Goal: Transaction & Acquisition: Purchase product/service

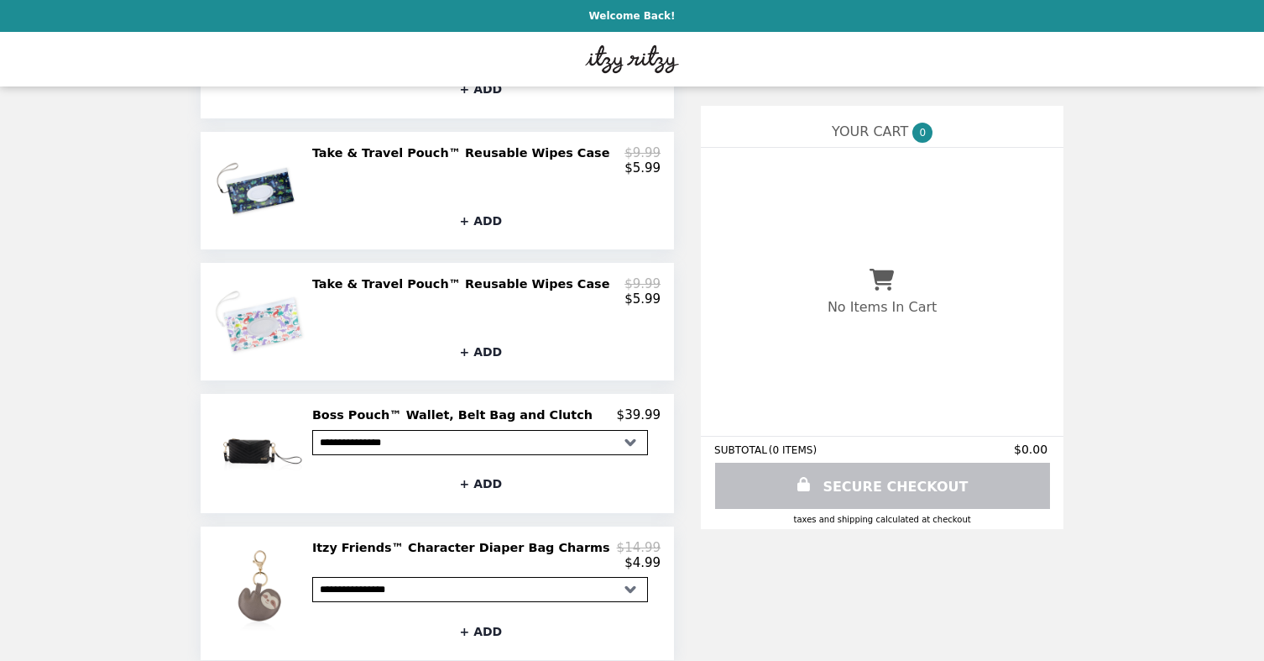
scroll to position [587, 0]
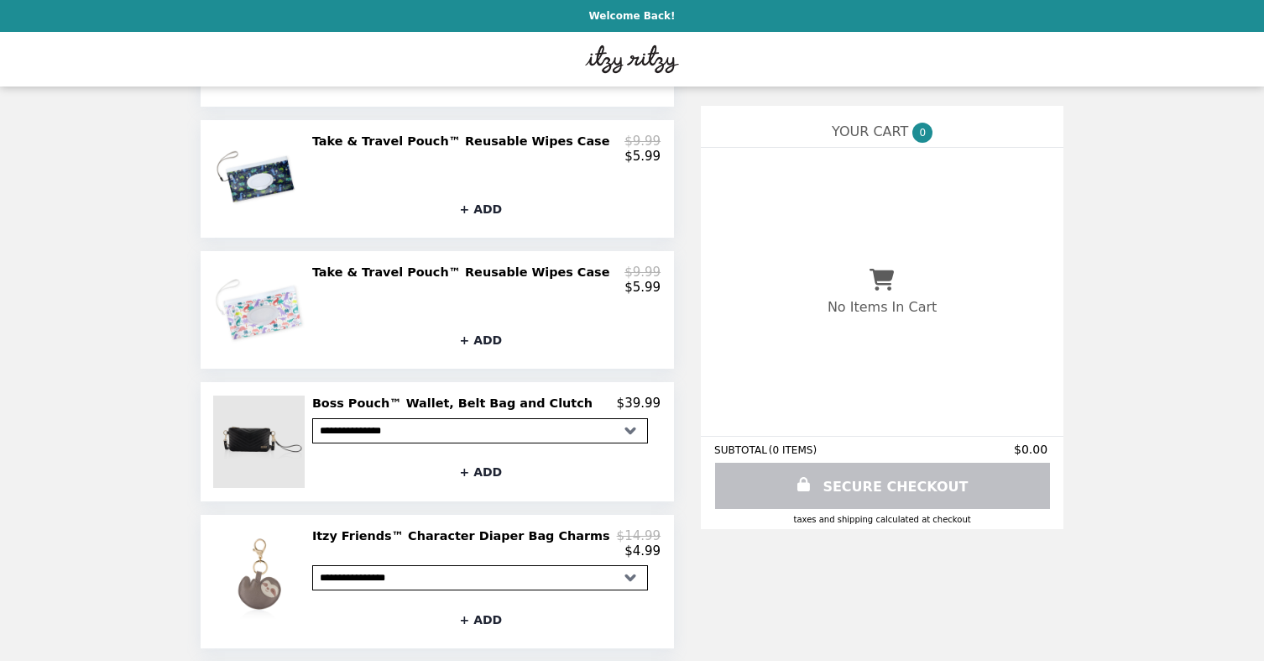
click at [265, 438] on img at bounding box center [261, 441] width 96 height 92
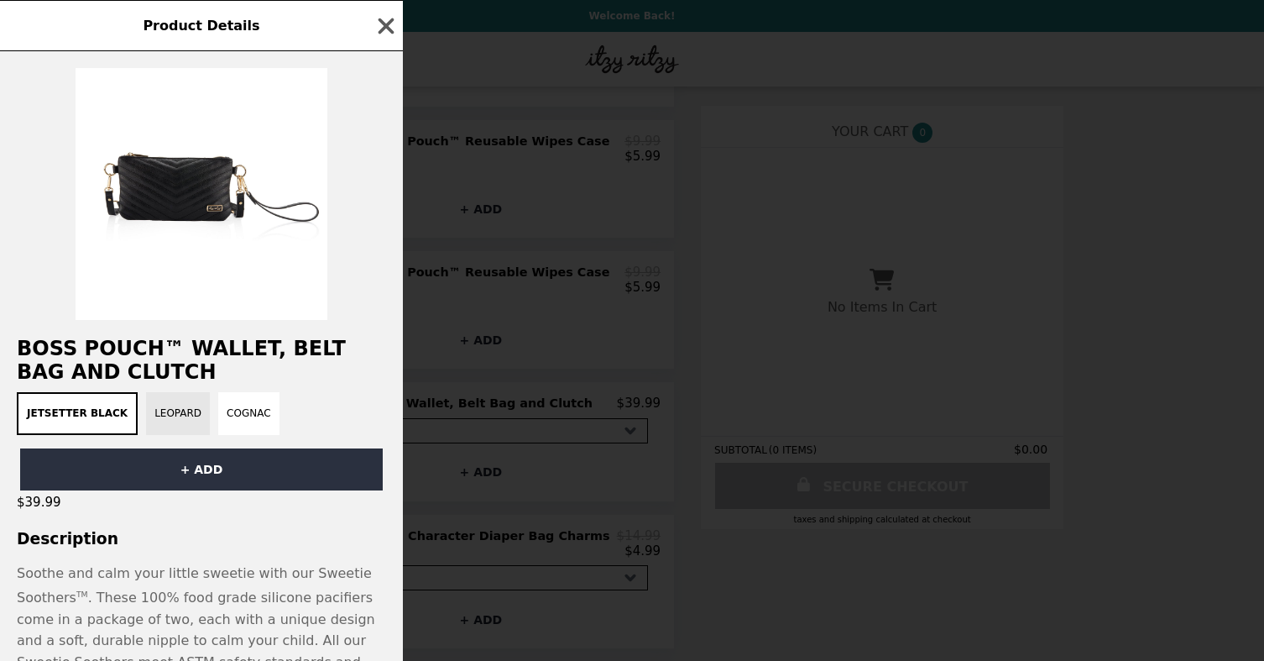
click at [177, 404] on button "Leopard" at bounding box center [178, 413] width 64 height 43
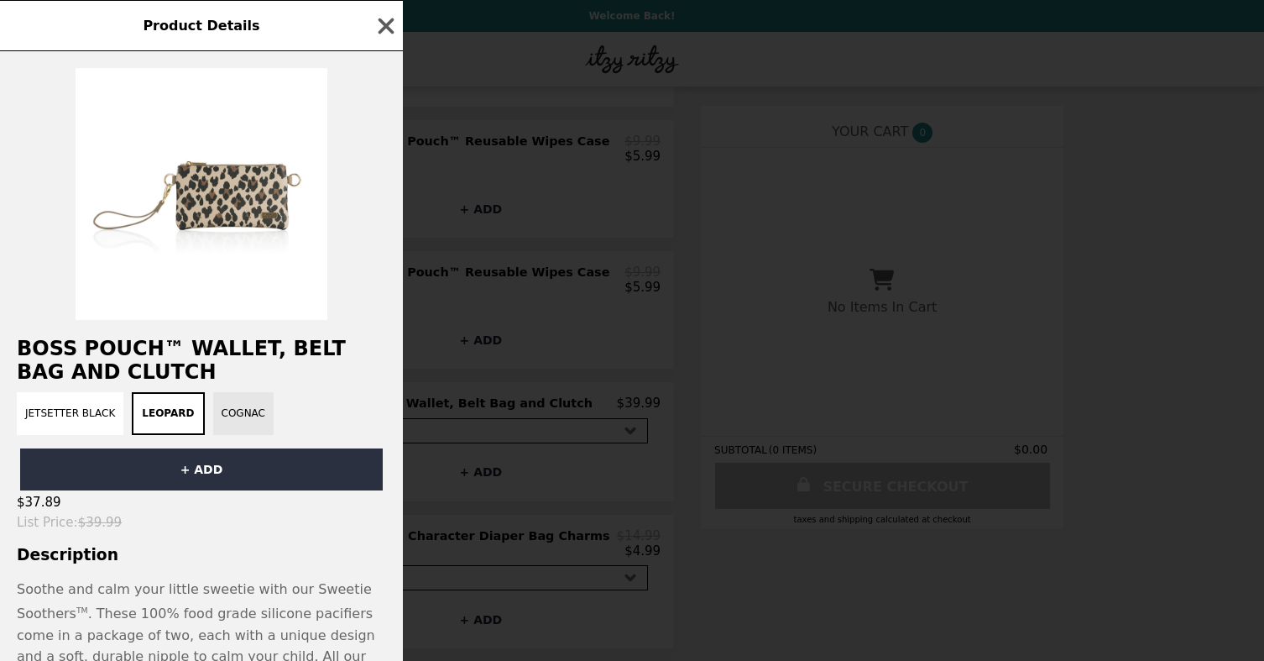
click at [259, 411] on button "Cognac" at bounding box center [243, 413] width 60 height 43
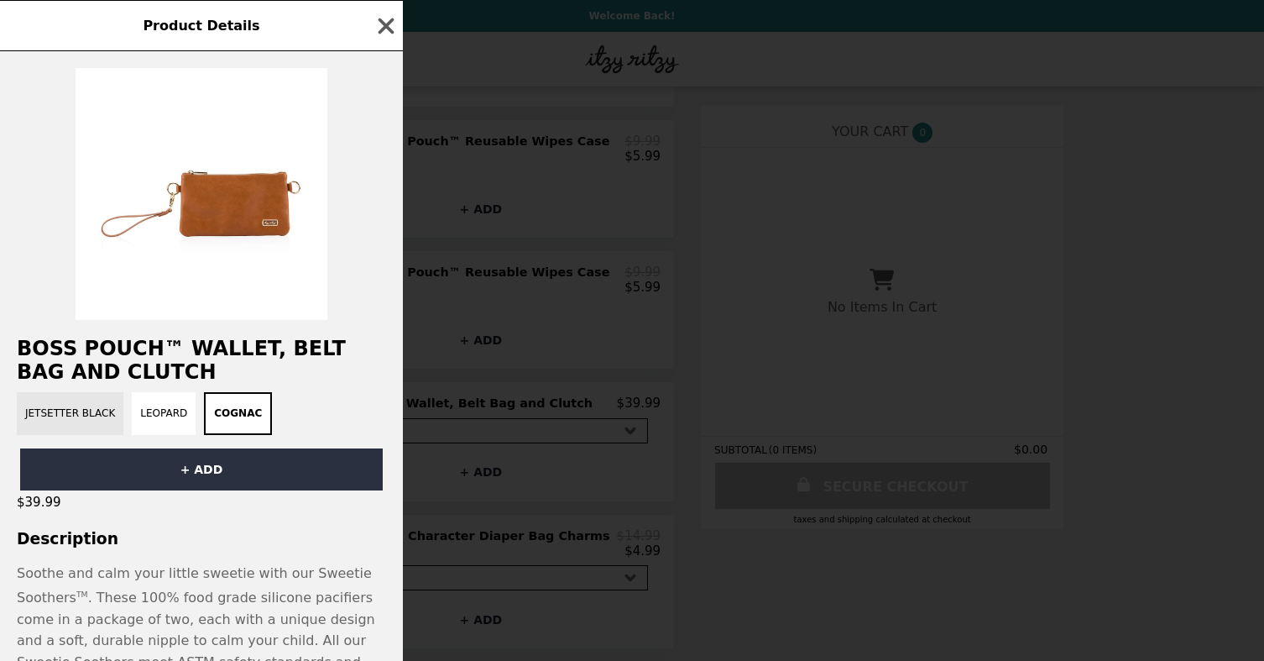
click at [116, 424] on button "Jetsetter Black" at bounding box center [70, 413] width 107 height 43
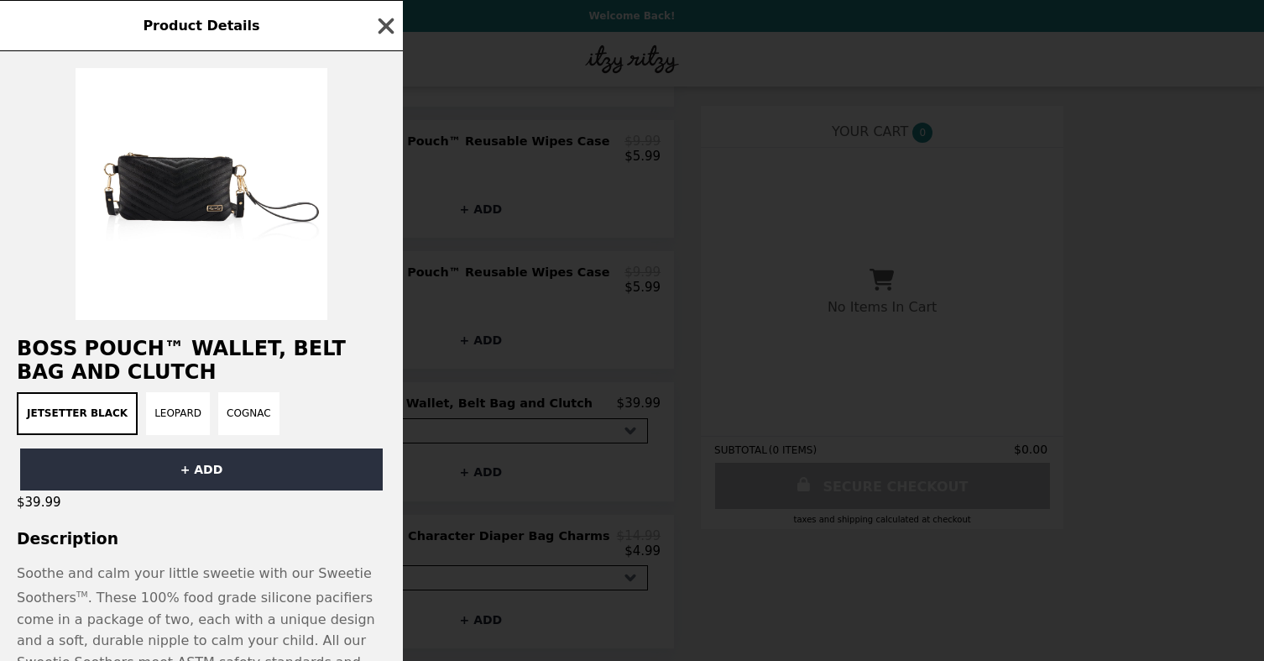
scroll to position [0, 0]
click at [383, 29] on icon "button" at bounding box center [387, 26] width 16 height 16
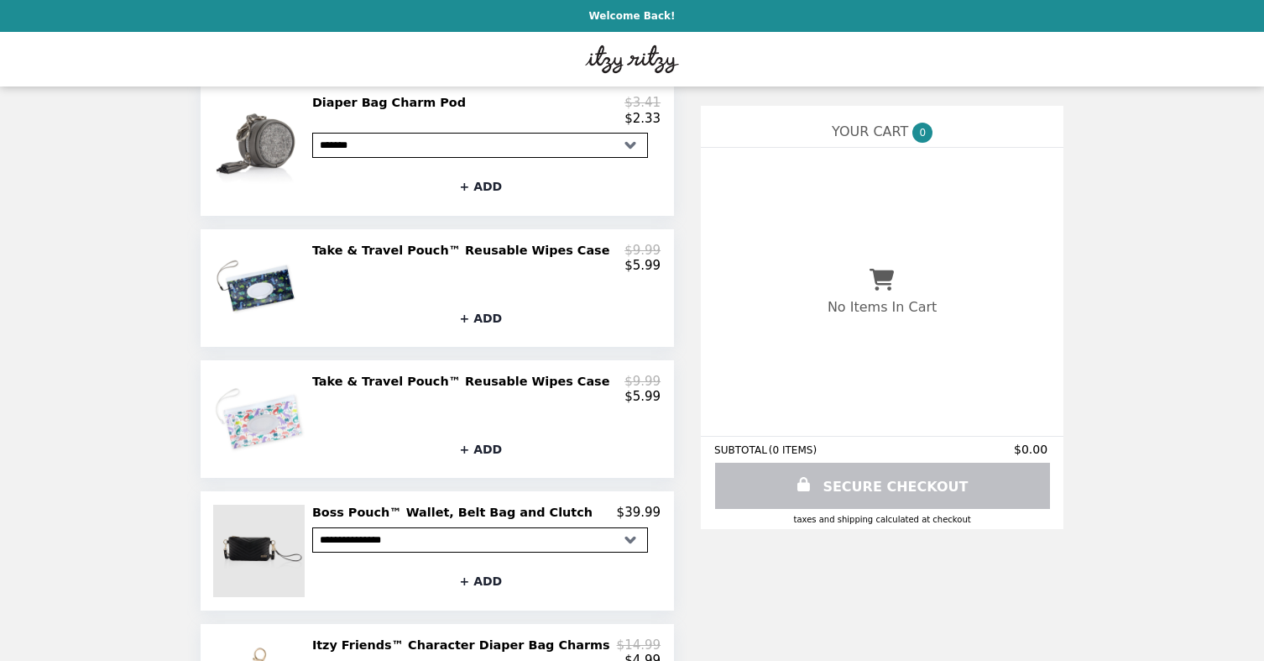
scroll to position [440, 0]
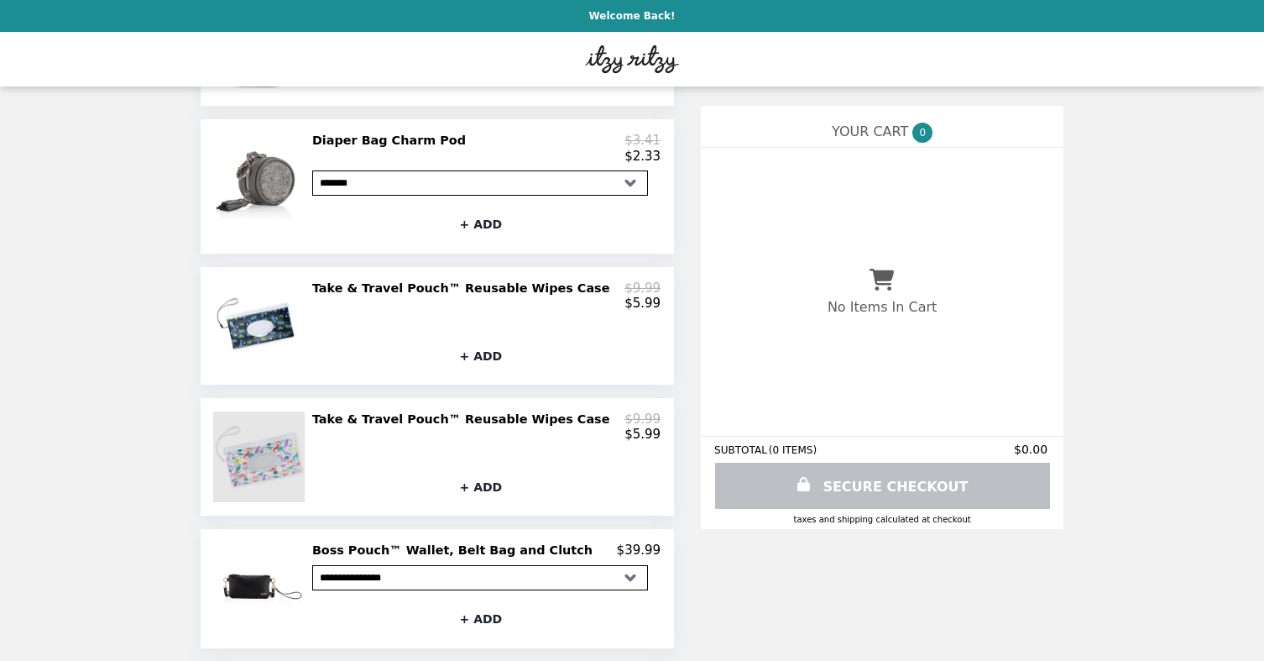
click at [290, 452] on img at bounding box center [260, 456] width 95 height 91
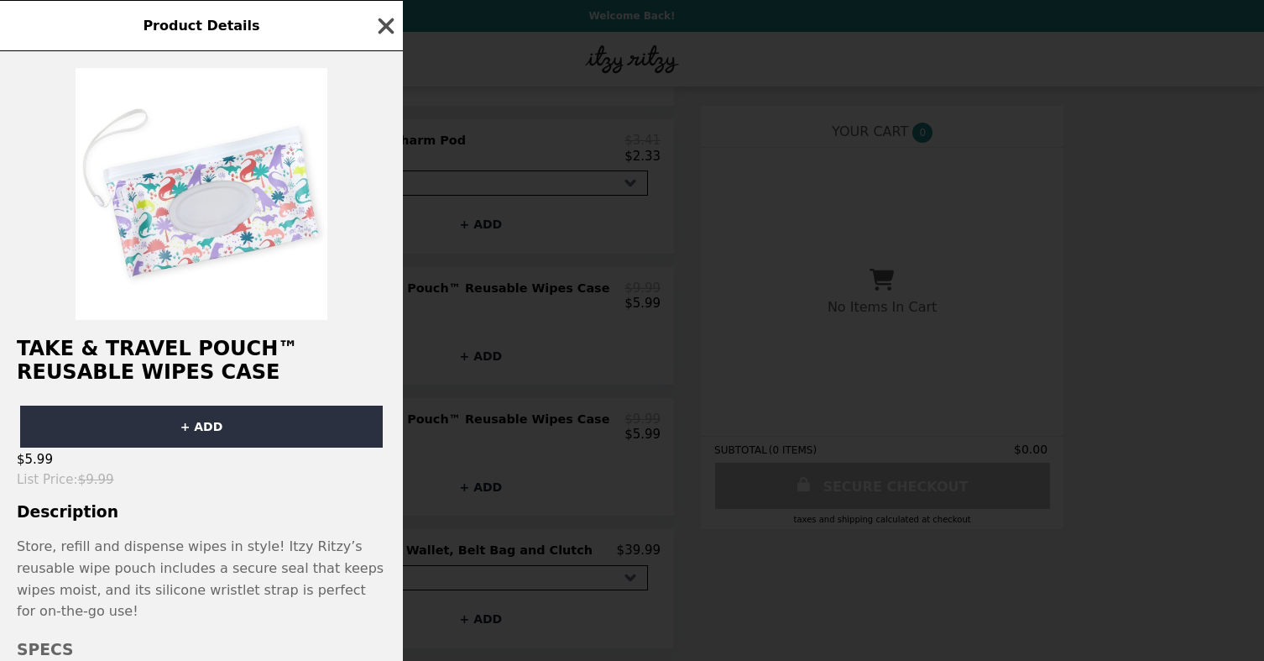
click at [389, 19] on icon "button" at bounding box center [386, 25] width 25 height 25
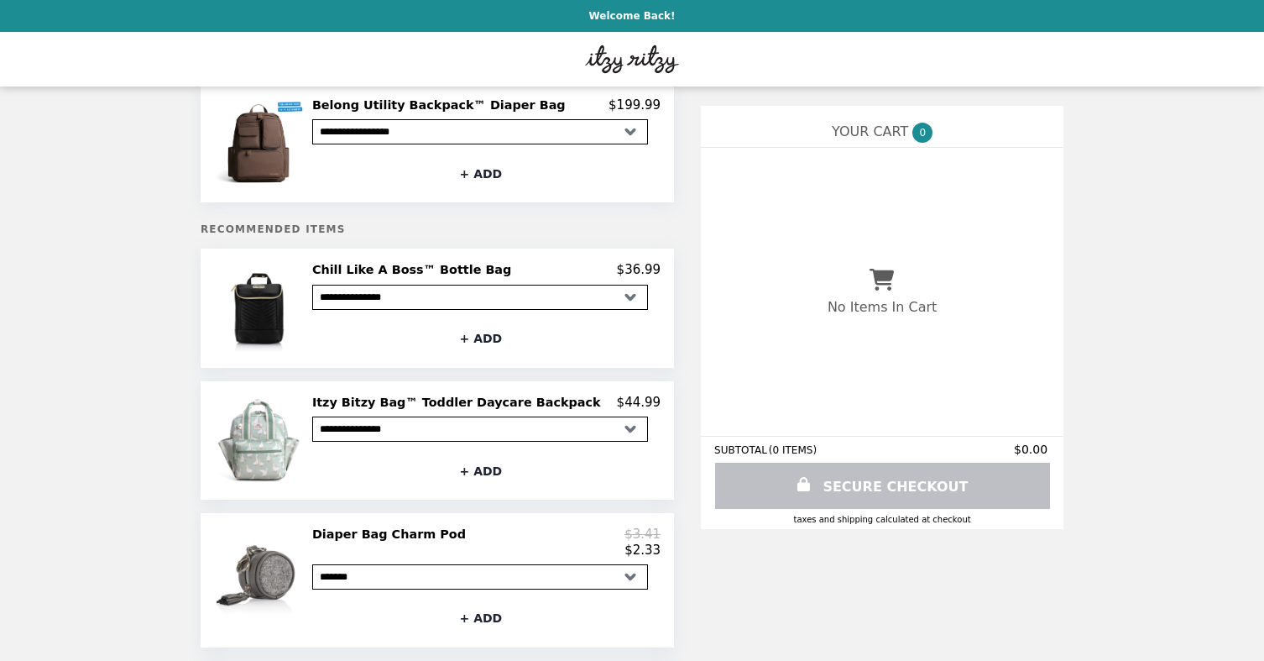
scroll to position [40, 0]
